Goal: Find specific page/section: Find specific page/section

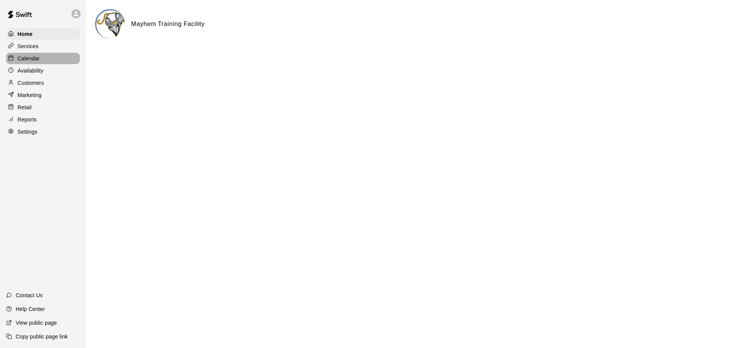
click at [39, 62] on p "Calendar" at bounding box center [29, 59] width 22 height 8
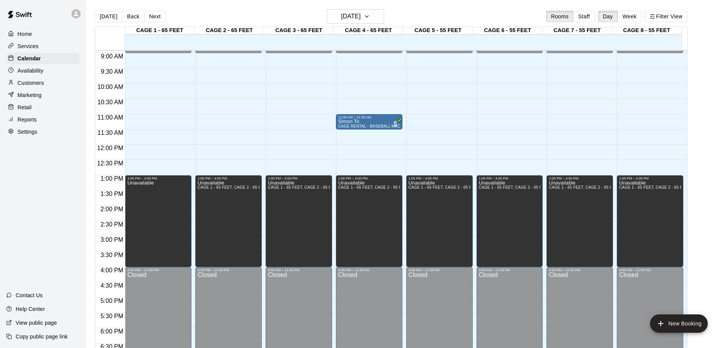
scroll to position [235, 0]
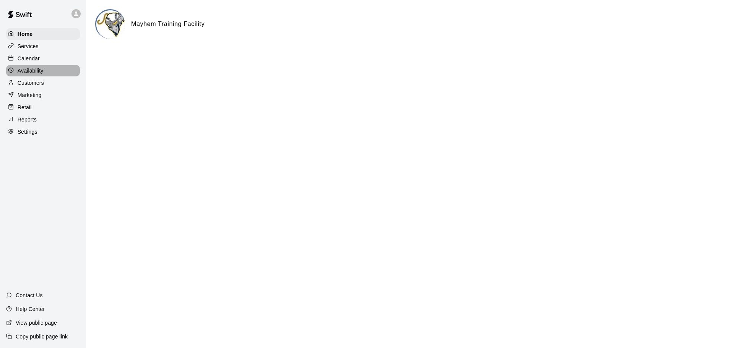
click at [49, 75] on div "Availability" at bounding box center [43, 70] width 74 height 11
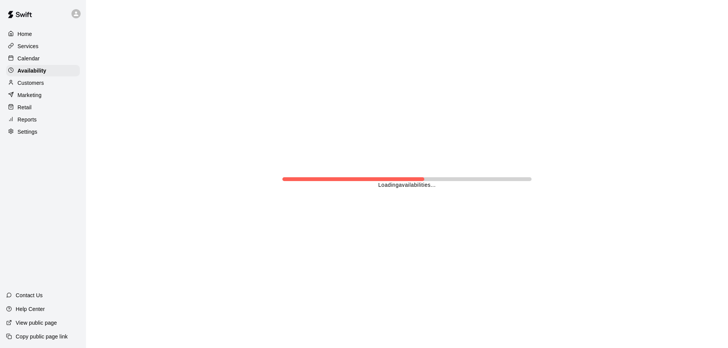
click at [41, 62] on div "Calendar" at bounding box center [43, 58] width 74 height 11
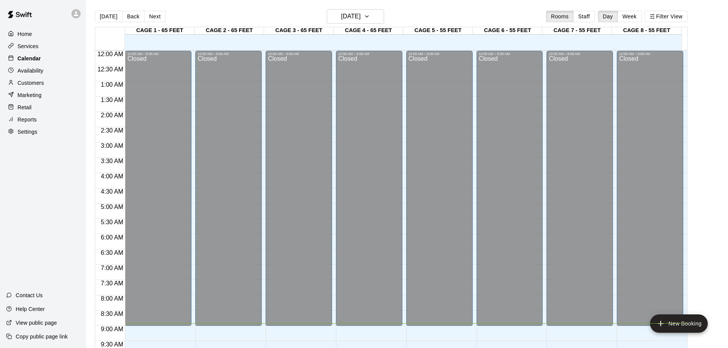
scroll to position [273, 0]
